Goal: Task Accomplishment & Management: Complete application form

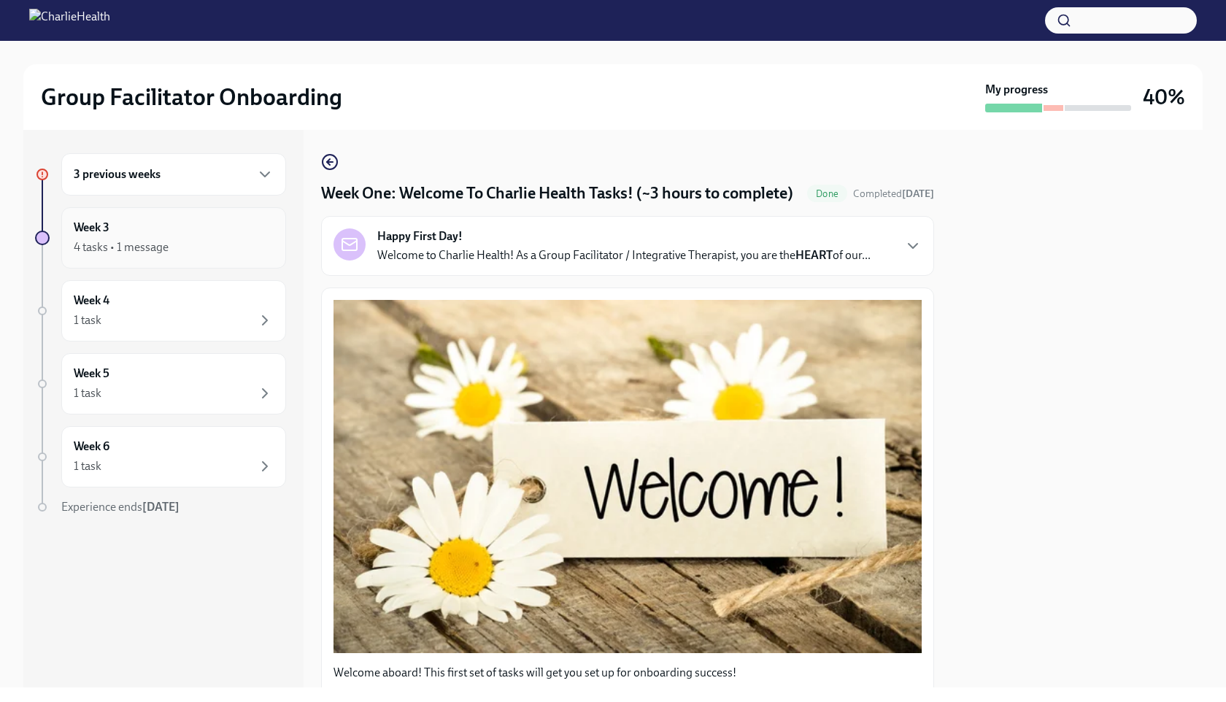
click at [161, 233] on div "Week 3 4 tasks • 1 message" at bounding box center [174, 238] width 200 height 36
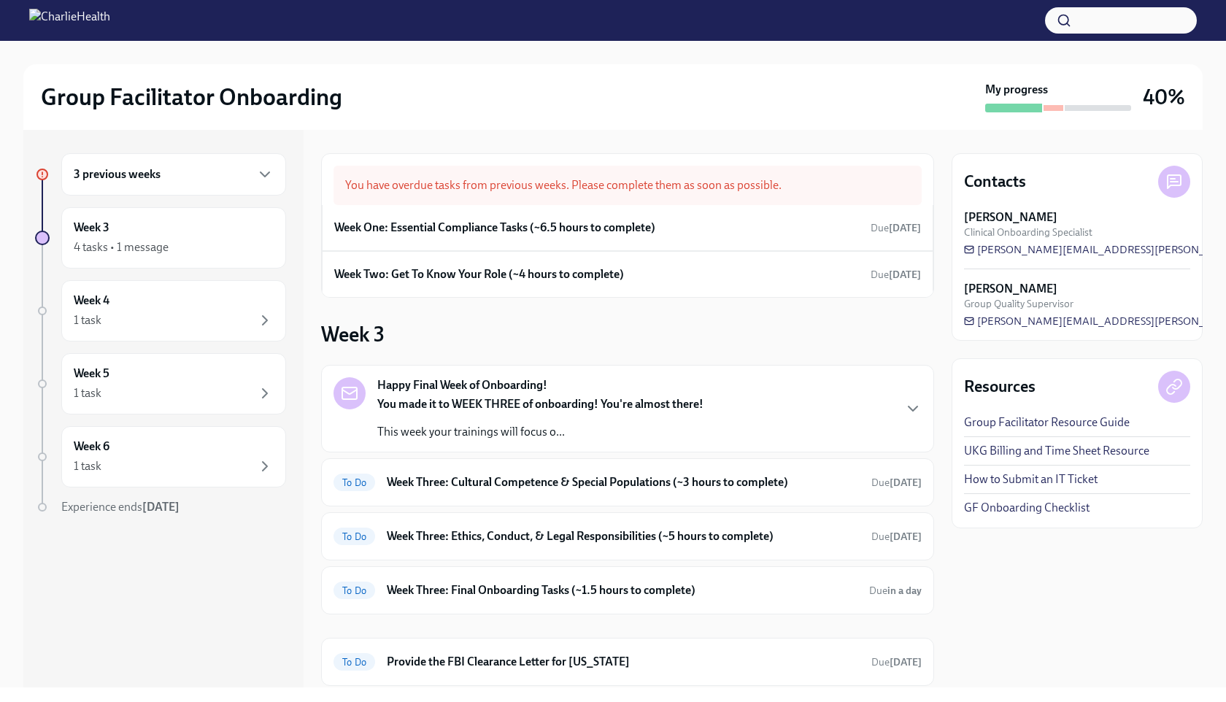
click at [221, 175] on div "3 previous weeks" at bounding box center [174, 175] width 200 height 18
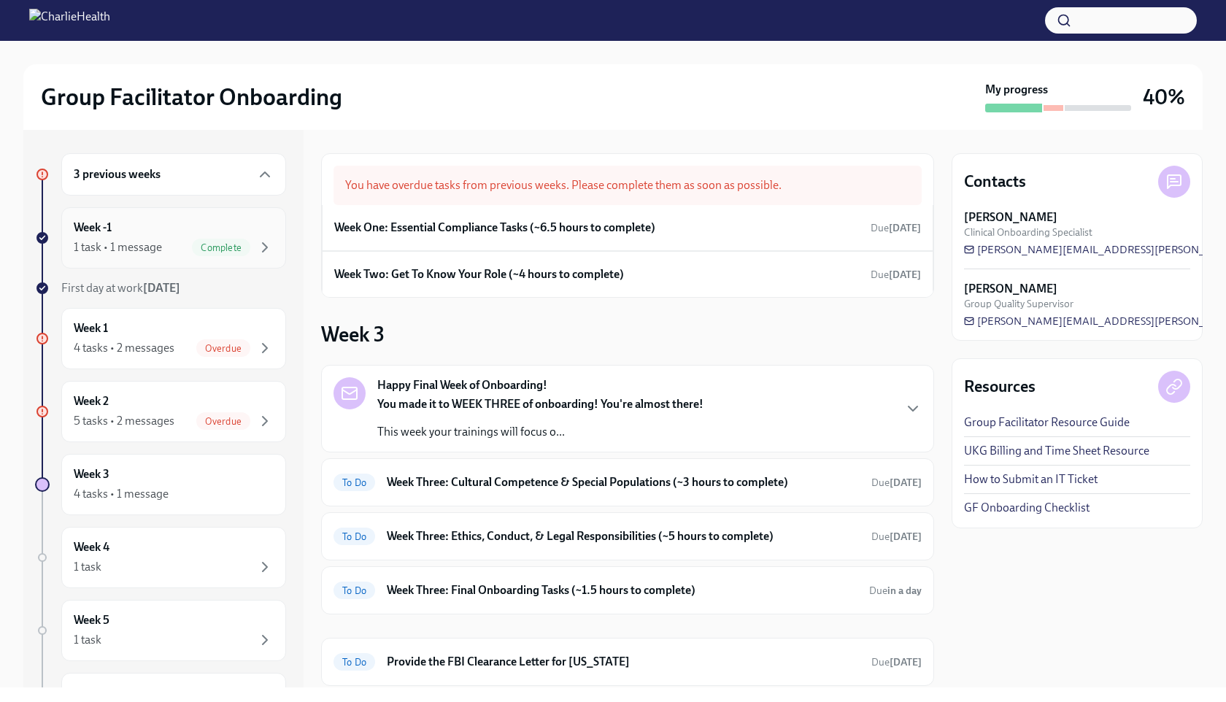
click at [242, 246] on span "Complete" at bounding box center [221, 247] width 58 height 11
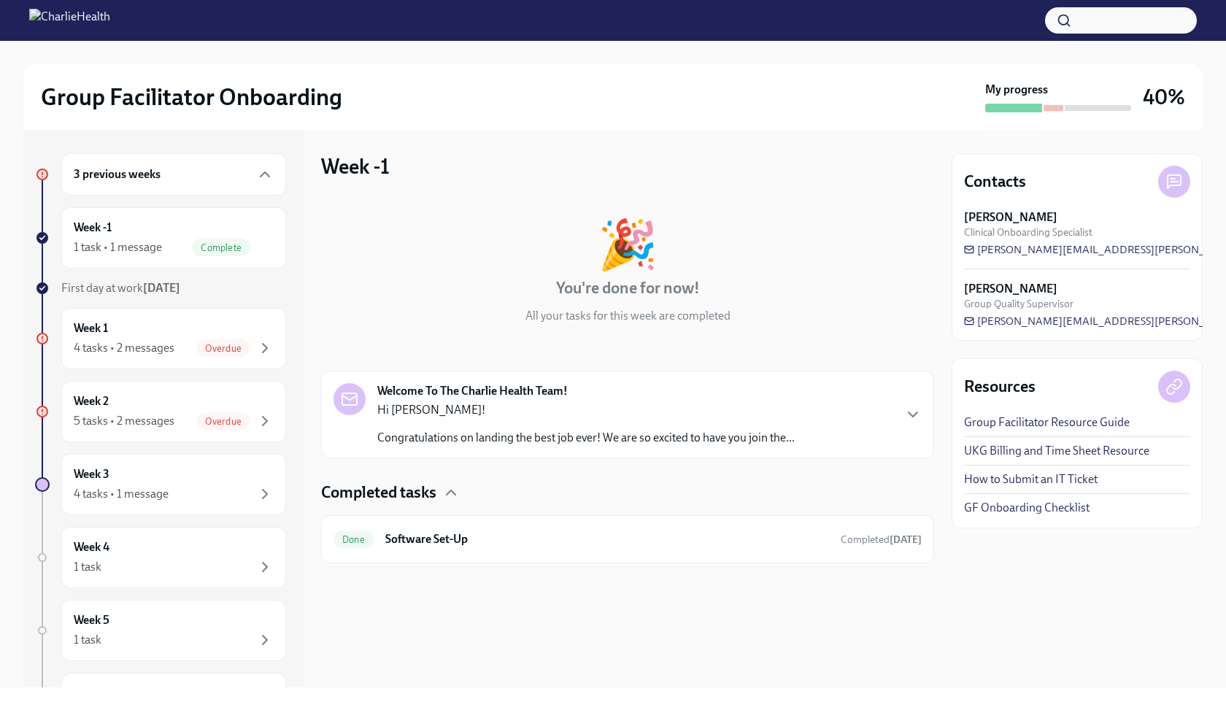
click at [536, 431] on p "Congratulations on landing the best job ever! We are so excited to have you joi…" at bounding box center [585, 438] width 417 height 16
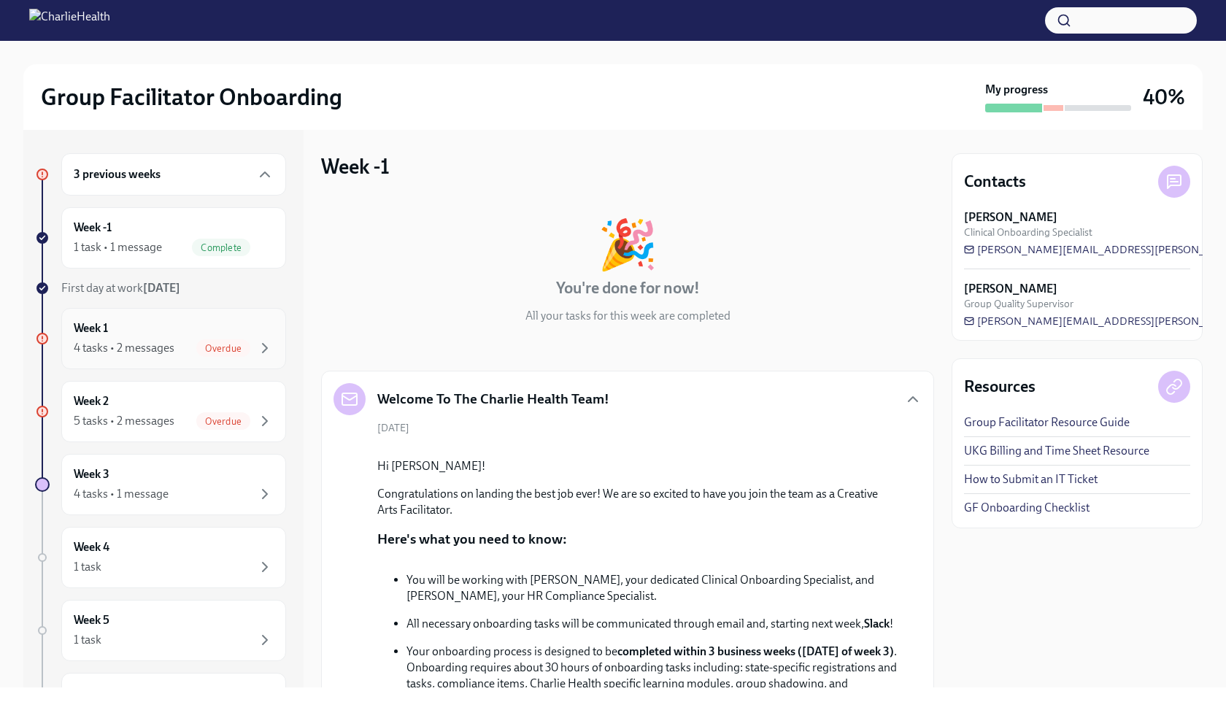
click at [245, 333] on div "Week 1 4 tasks • 2 messages Overdue" at bounding box center [174, 338] width 200 height 36
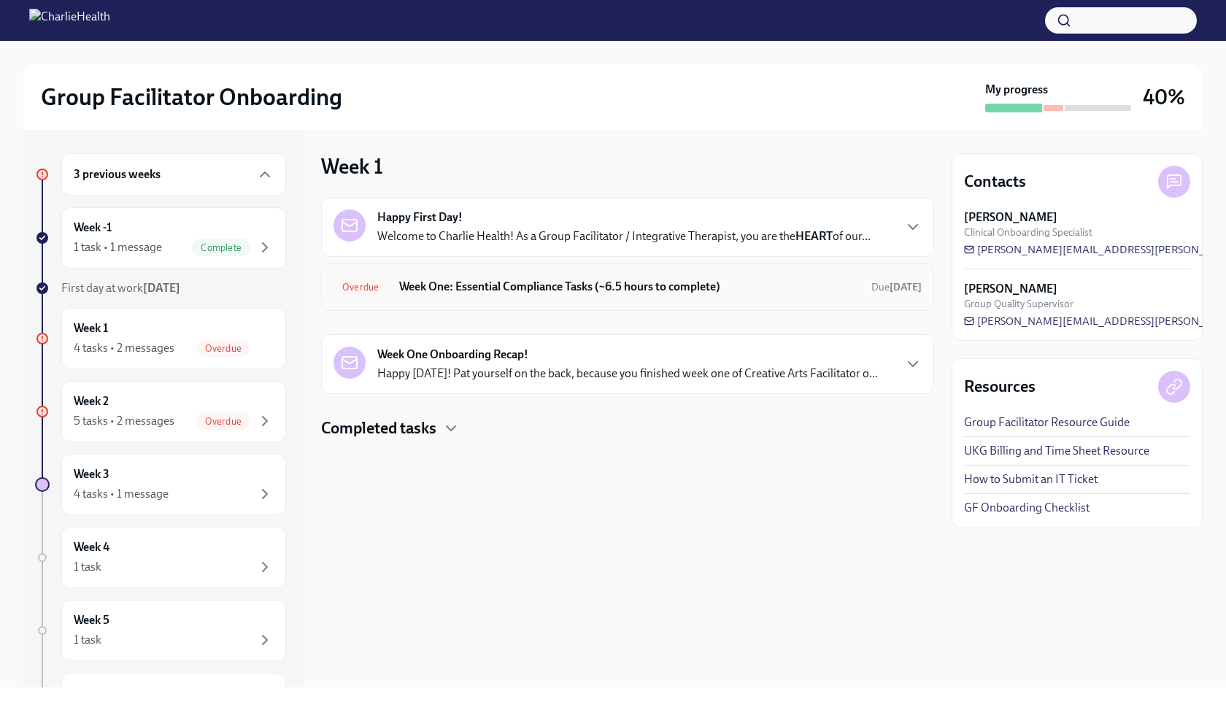
click at [504, 295] on div "Overdue Week One: Essential Compliance Tasks (~6.5 hours to complete) Due [DATE]" at bounding box center [627, 286] width 588 height 23
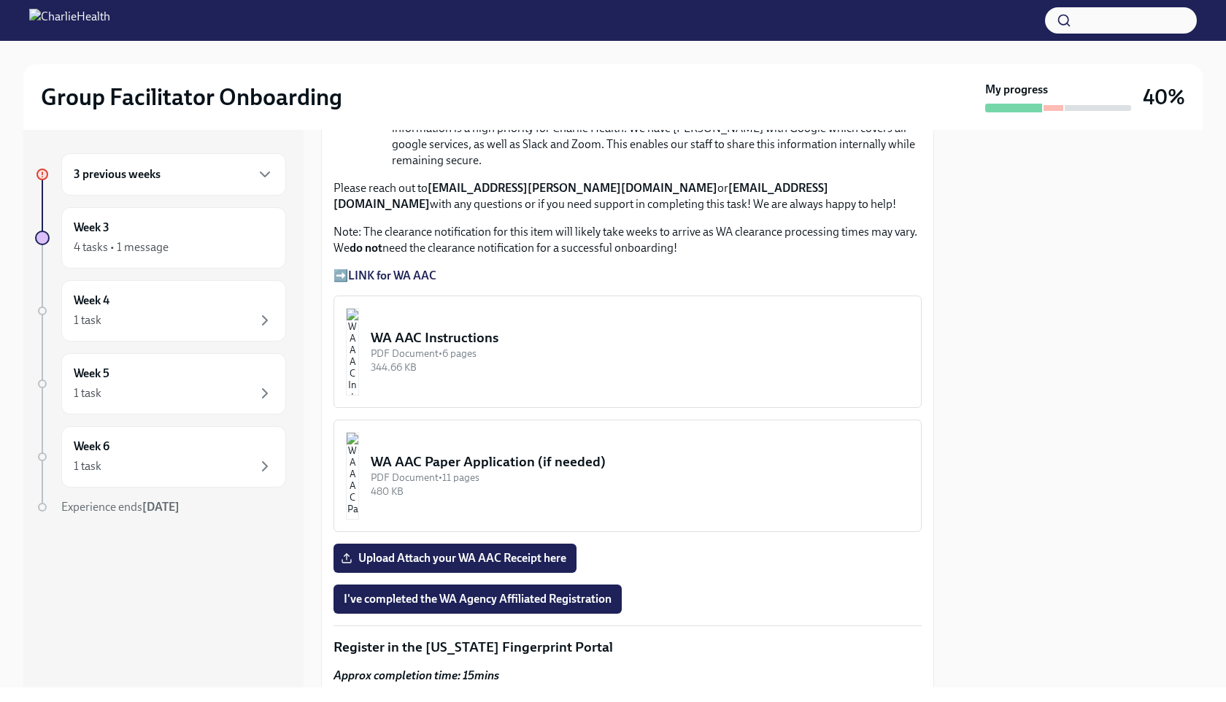
scroll to position [1039, 0]
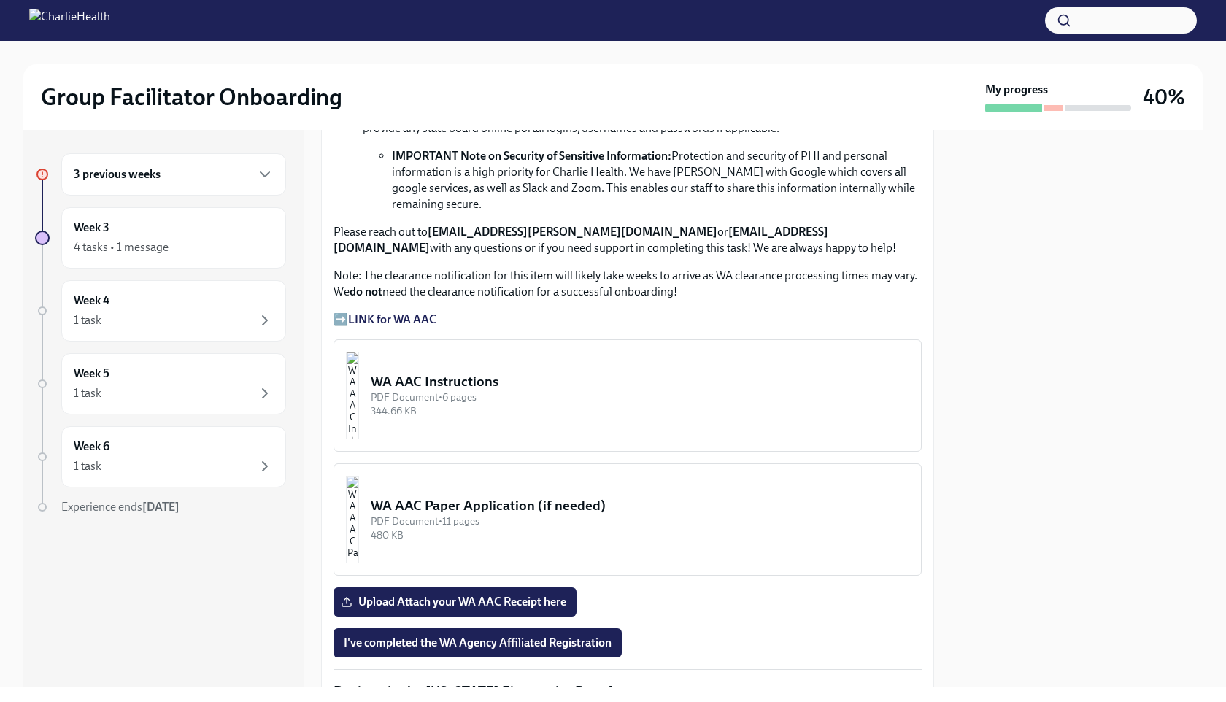
click at [402, 314] on strong "LINK for WA AAC" at bounding box center [392, 319] width 88 height 14
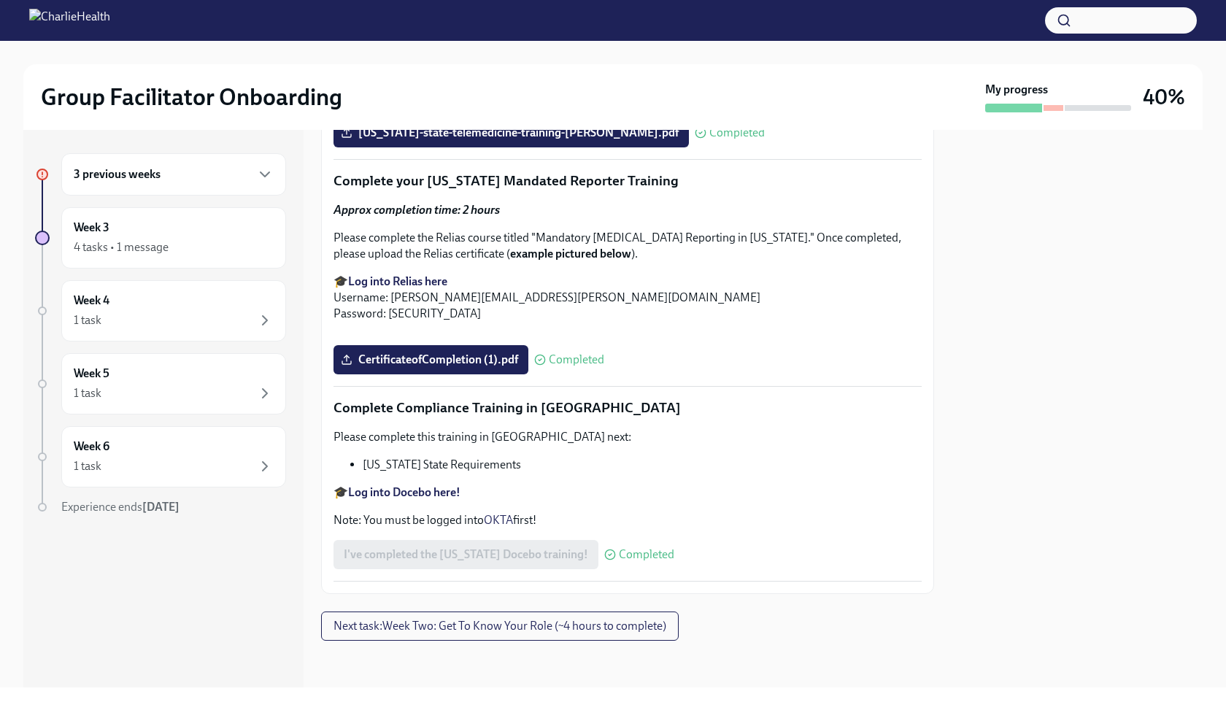
scroll to position [3137, 0]
click at [261, 174] on icon "button" at bounding box center [265, 175] width 18 height 18
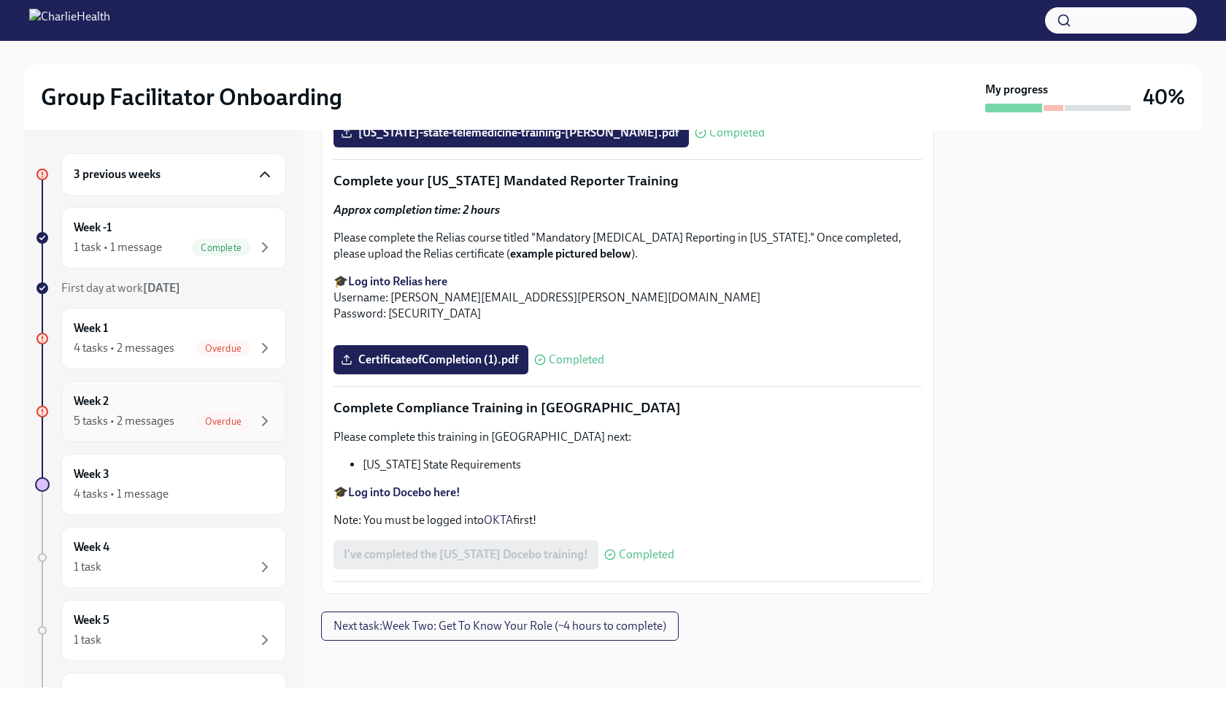
click at [207, 421] on span "Overdue" at bounding box center [223, 421] width 54 height 11
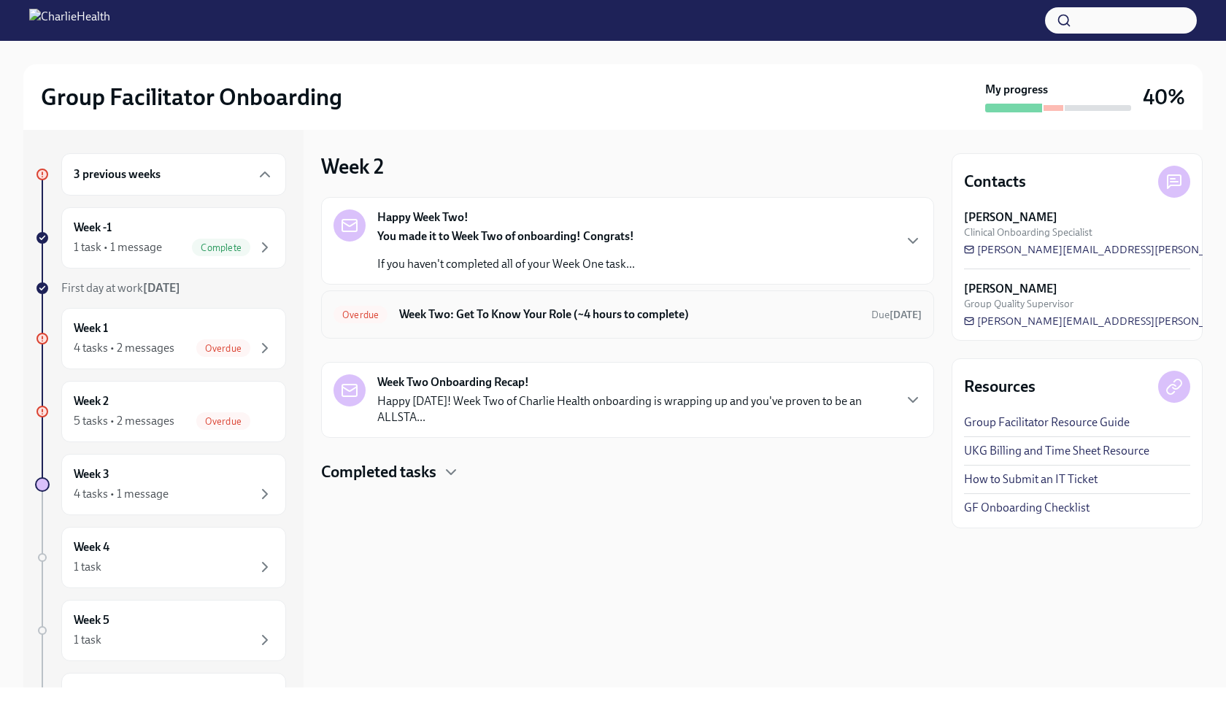
click at [497, 322] on h6 "Week Two: Get To Know Your Role (~4 hours to complete)" at bounding box center [629, 314] width 460 height 16
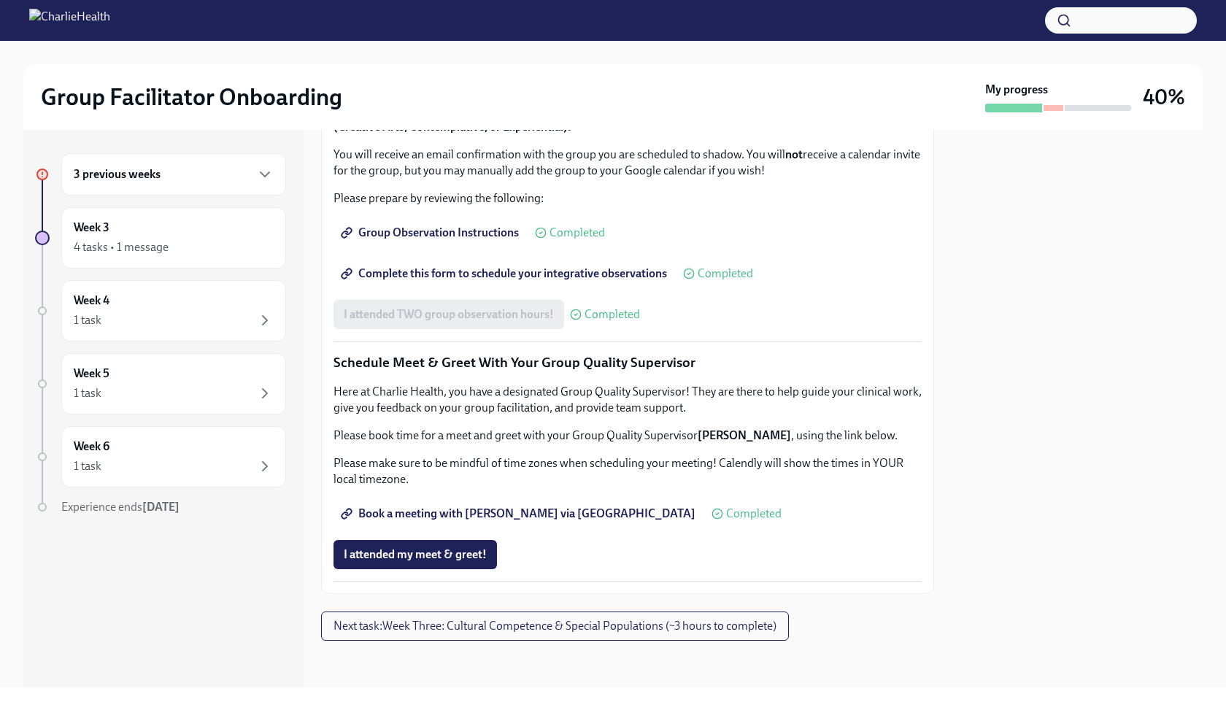
scroll to position [1291, 0]
click at [614, 479] on span "Next task : Week Three: Cultural Competence & Special Populations (~3 hours to …" at bounding box center [554, 626] width 443 height 15
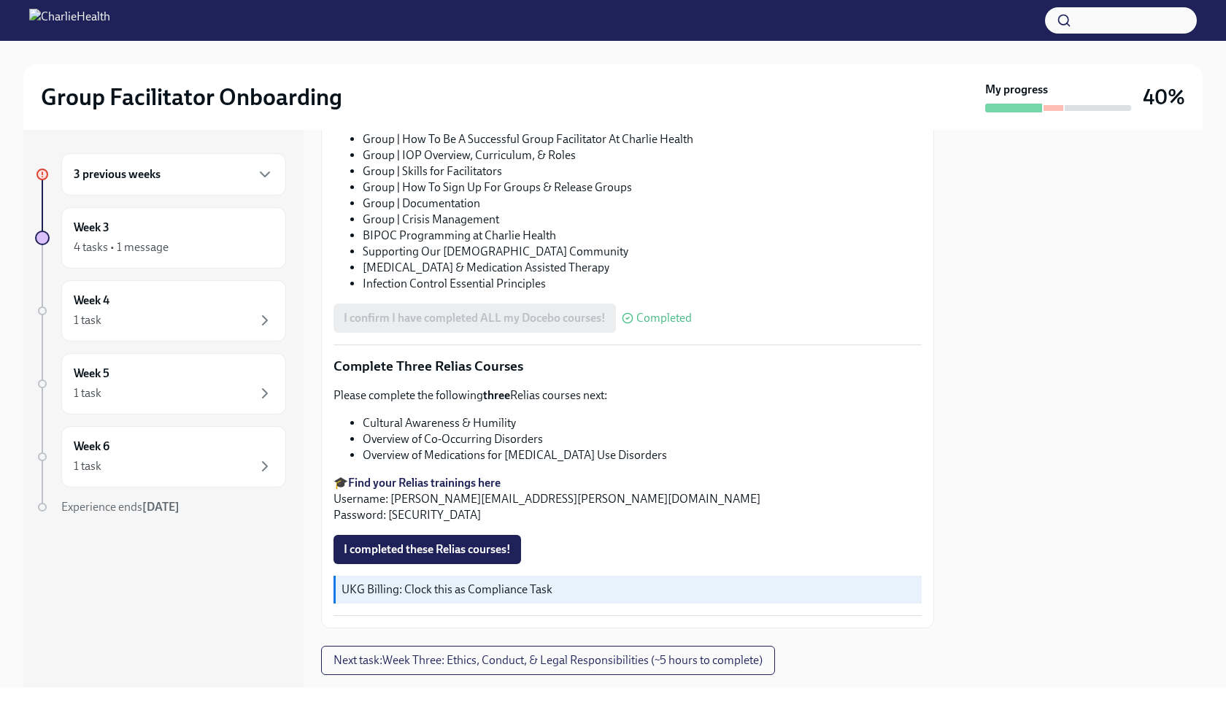
scroll to position [1009, 0]
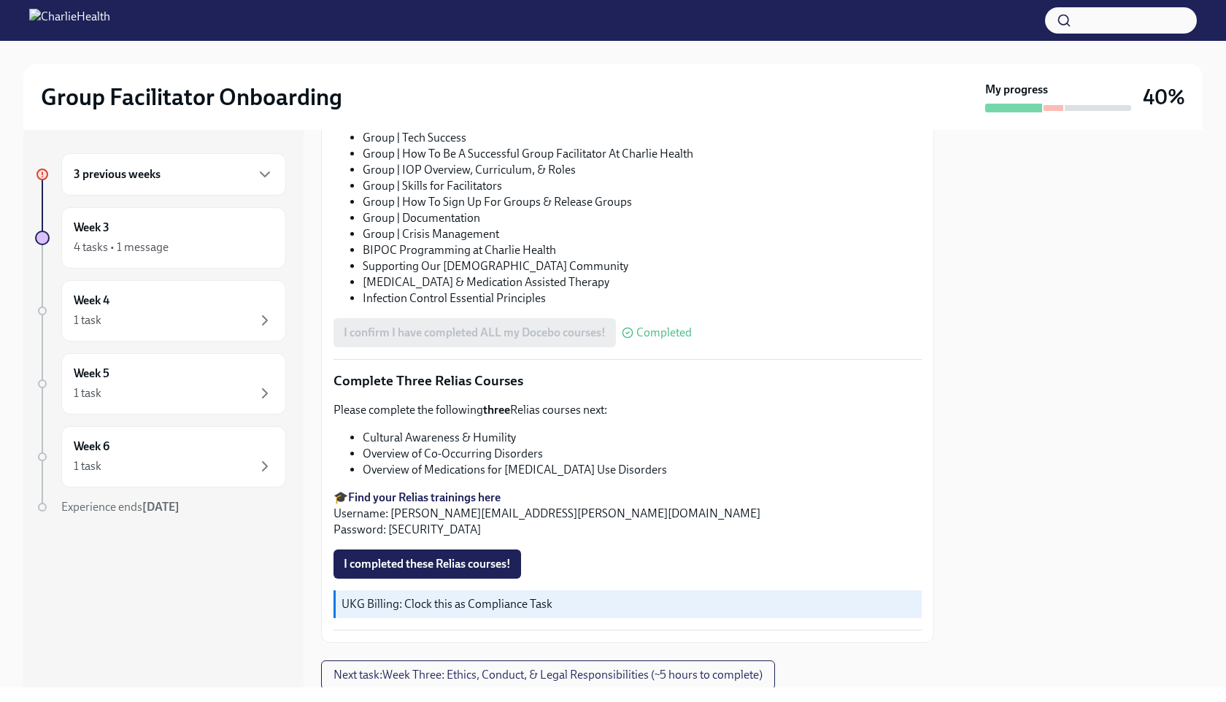
click at [476, 479] on strong "Find your Relias trainings here" at bounding box center [424, 497] width 152 height 14
click at [452, 479] on span "I completed these Relias courses!" at bounding box center [427, 564] width 167 height 15
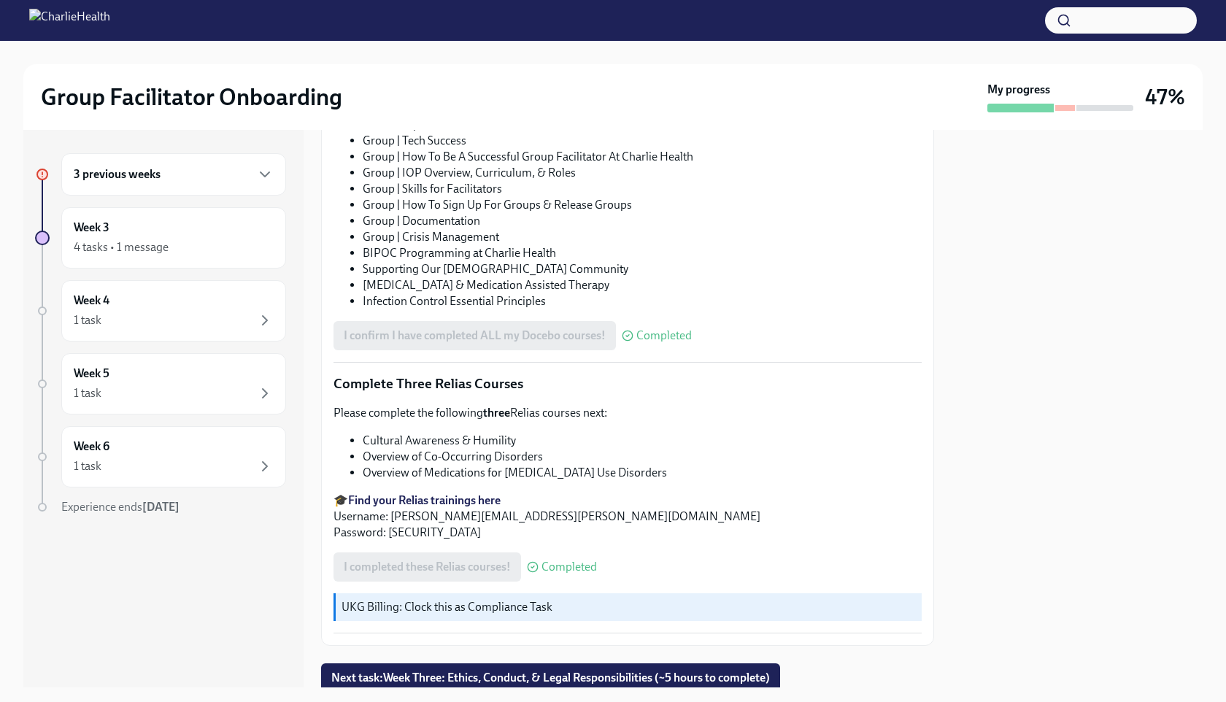
scroll to position [1058, 0]
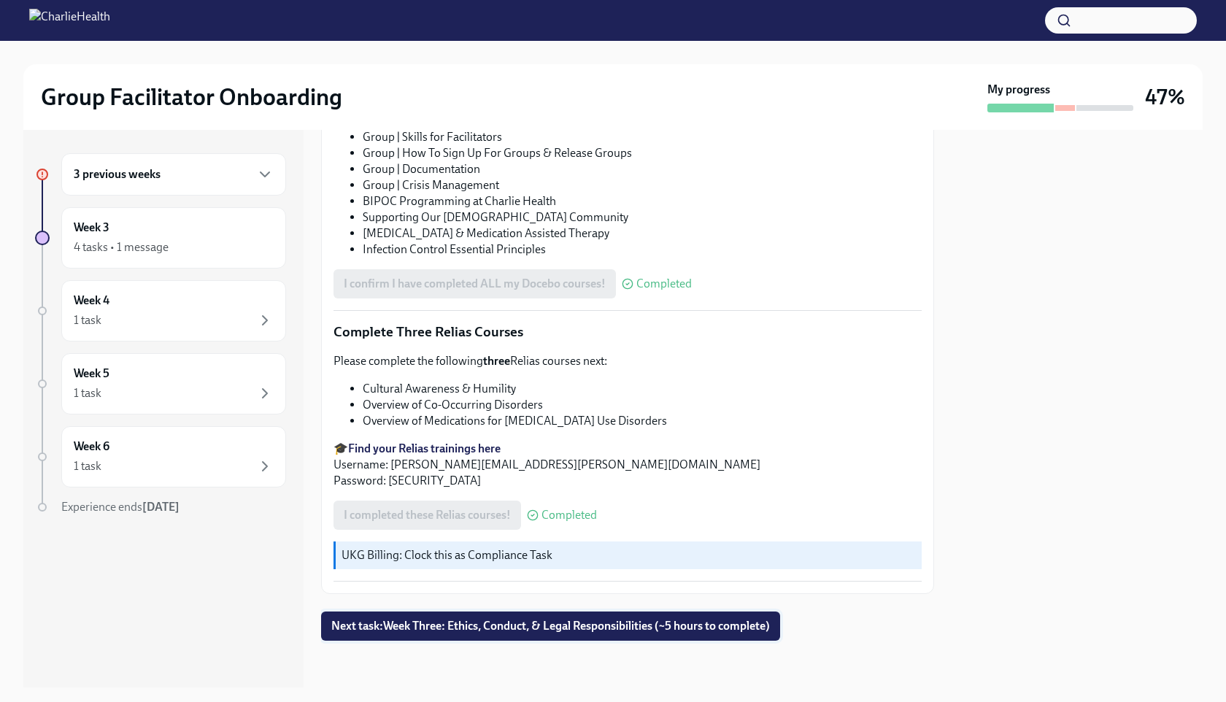
click at [600, 479] on span "Next task : Week Three: Ethics, Conduct, & Legal Responsibilities (~5 hours to …" at bounding box center [550, 626] width 438 height 15
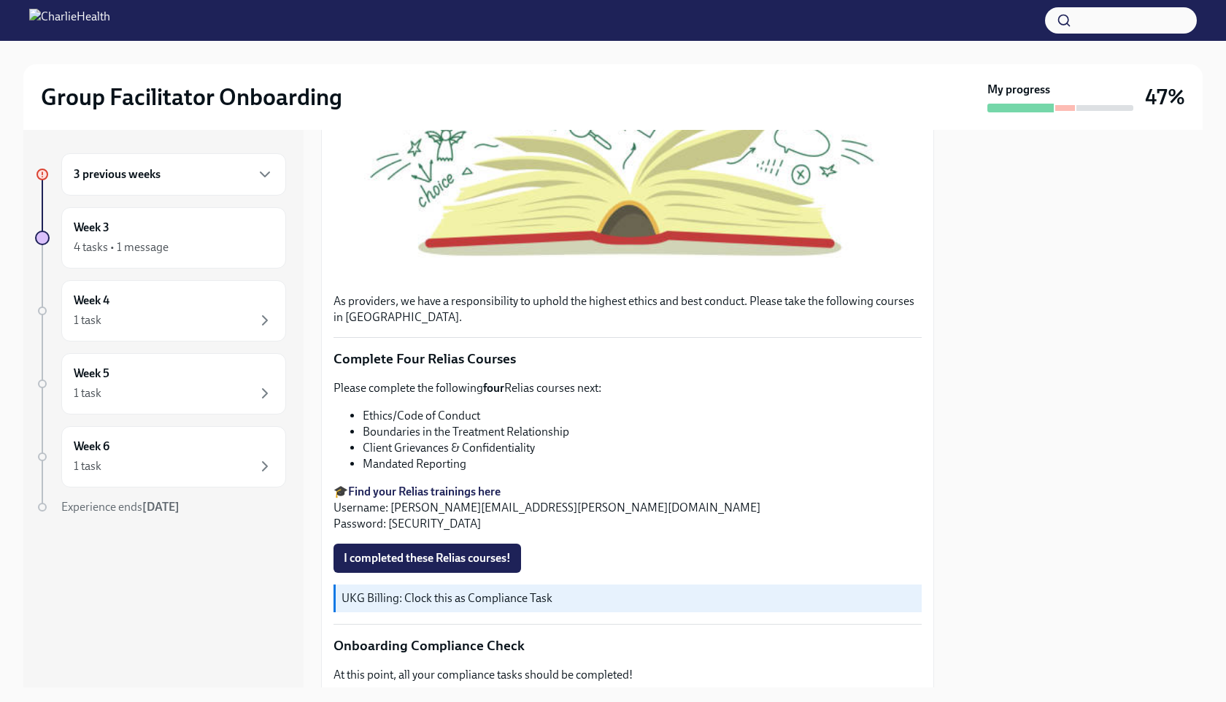
scroll to position [742, 0]
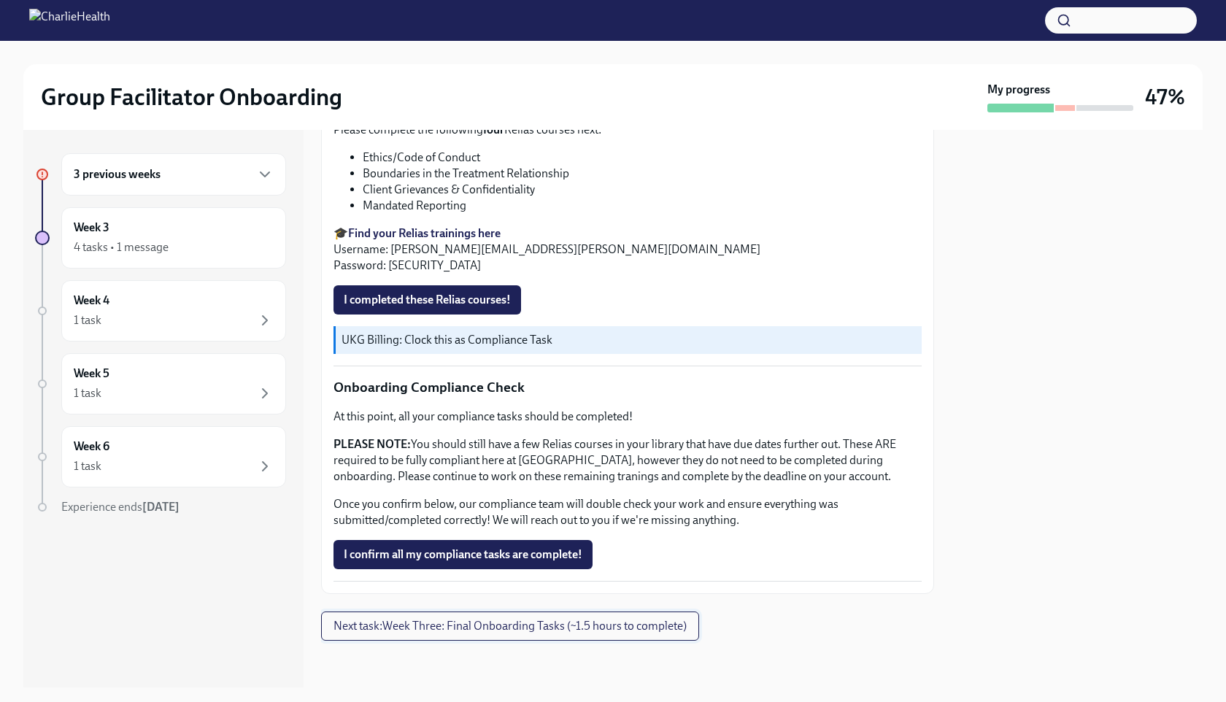
click at [619, 479] on span "Next task : Week Three: Final Onboarding Tasks (~1.5 hours to complete)" at bounding box center [509, 626] width 353 height 15
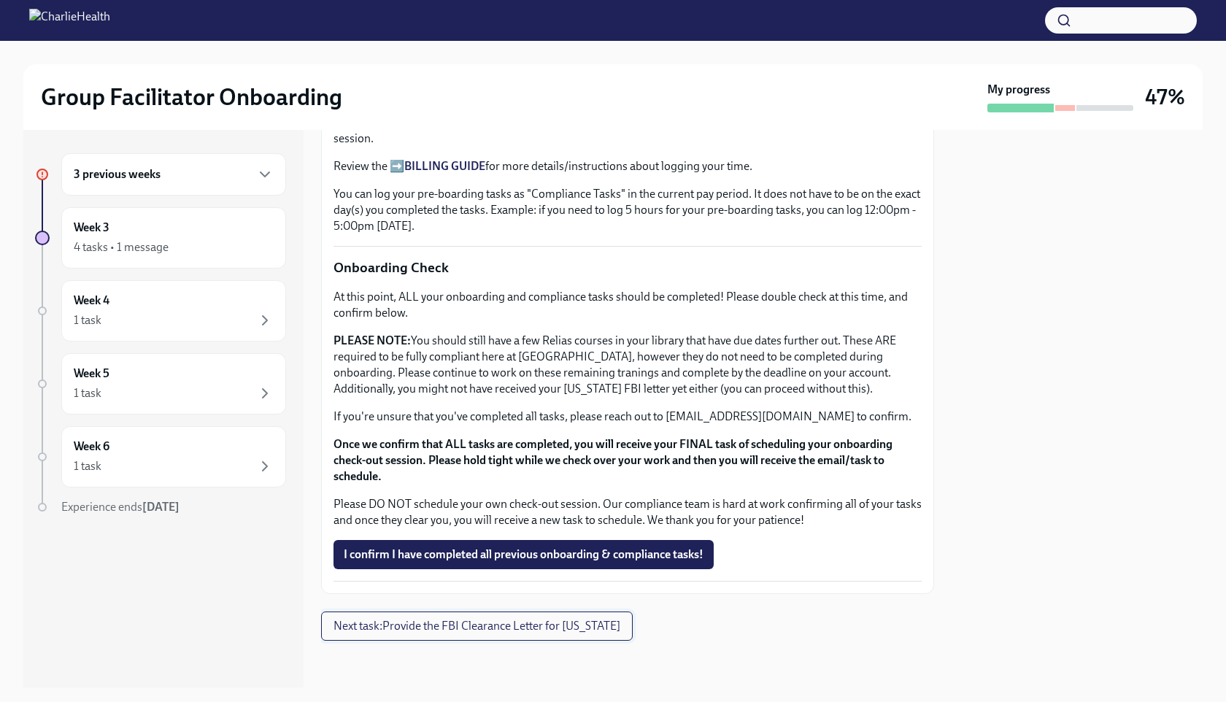
scroll to position [1086, 0]
